Goal: Information Seeking & Learning: Learn about a topic

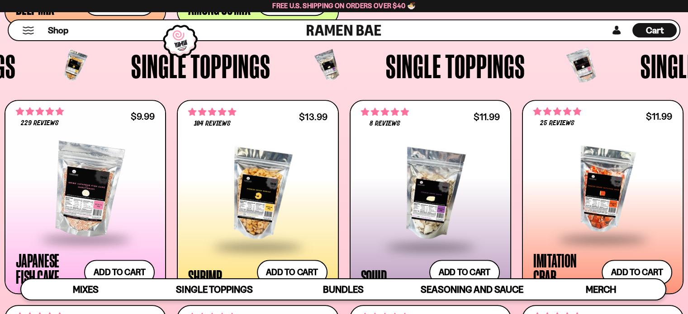
scroll to position [804, 0]
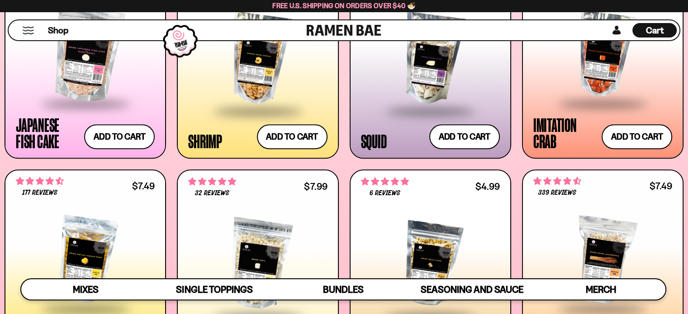
click at [471, 74] on div at bounding box center [430, 59] width 139 height 103
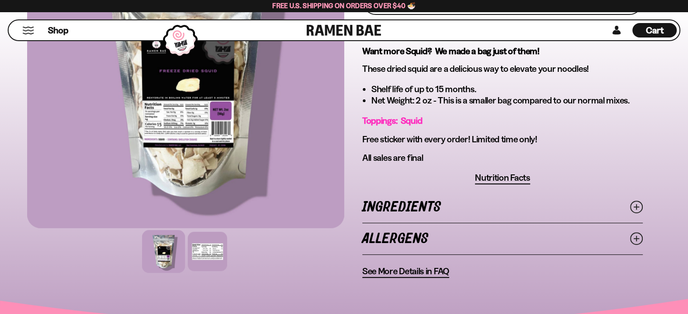
scroll to position [362, 0]
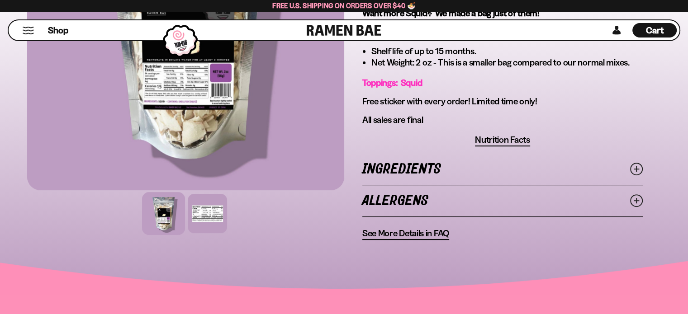
click at [635, 168] on icon at bounding box center [636, 169] width 13 height 13
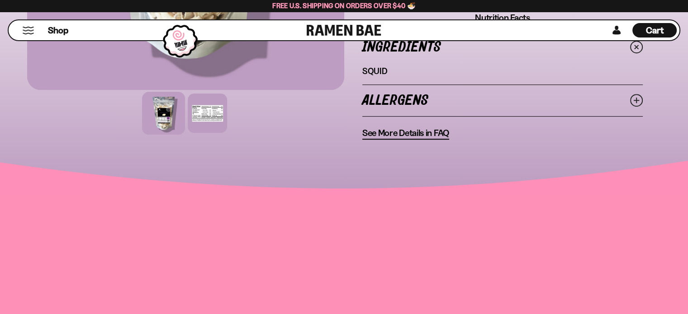
scroll to position [497, 0]
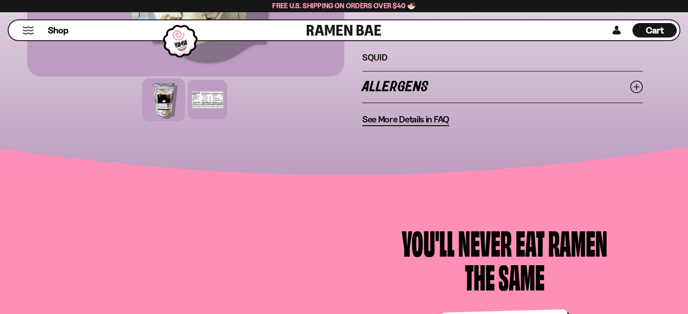
click at [416, 119] on span "See More Details in FAQ" at bounding box center [405, 119] width 87 height 11
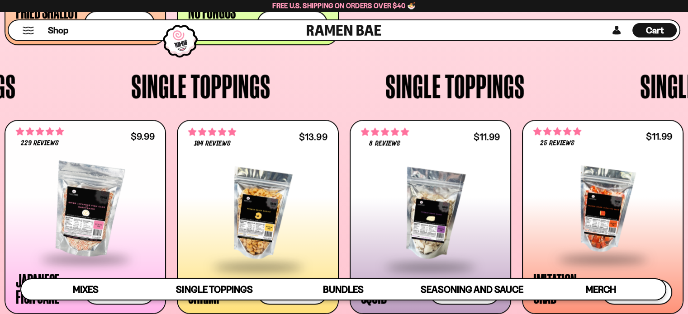
scroll to position [110, 0]
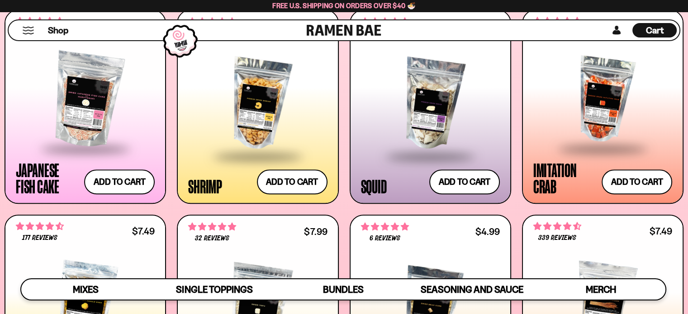
click at [457, 132] on div at bounding box center [430, 104] width 139 height 103
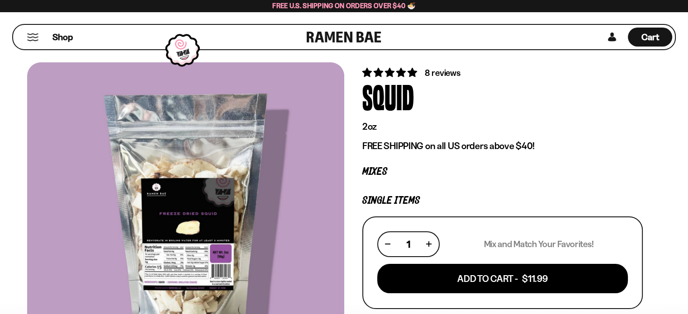
scroll to position [45, 0]
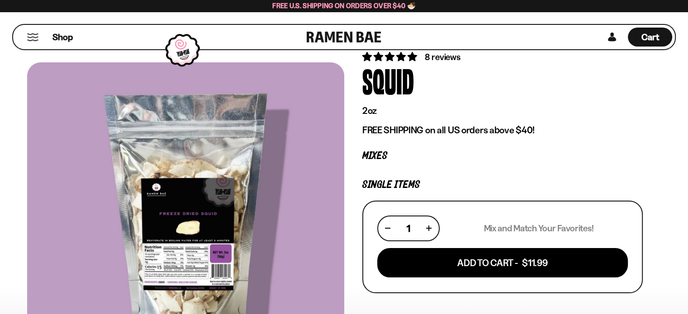
click at [188, 256] on div at bounding box center [185, 216] width 317 height 309
